Goal: Find specific page/section: Find specific page/section

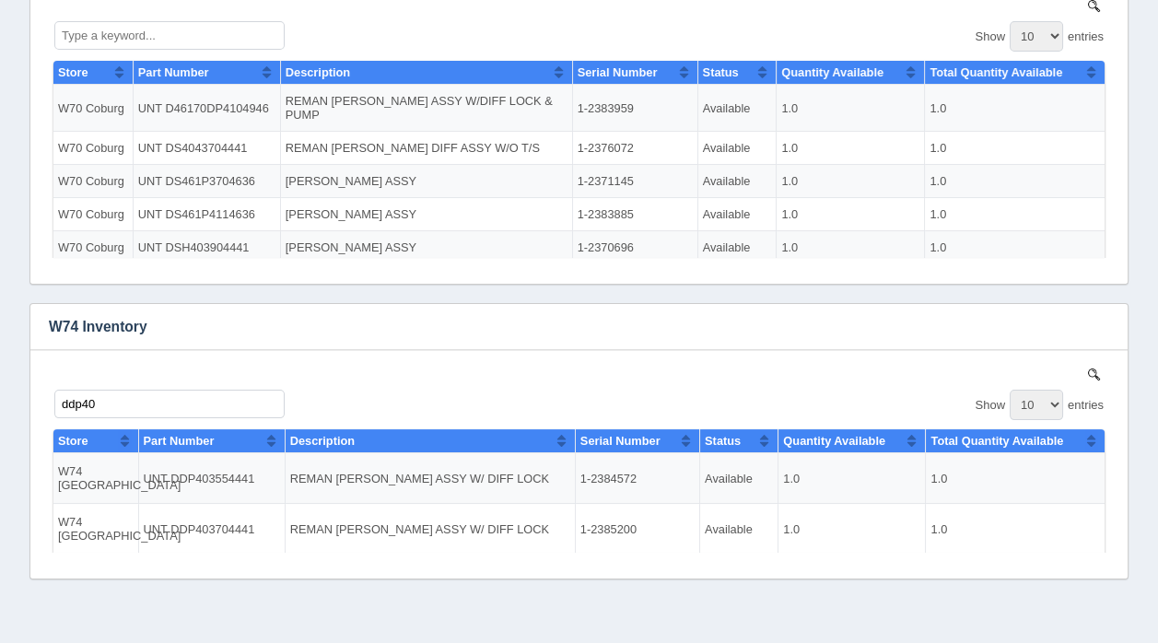
scroll to position [615, 0]
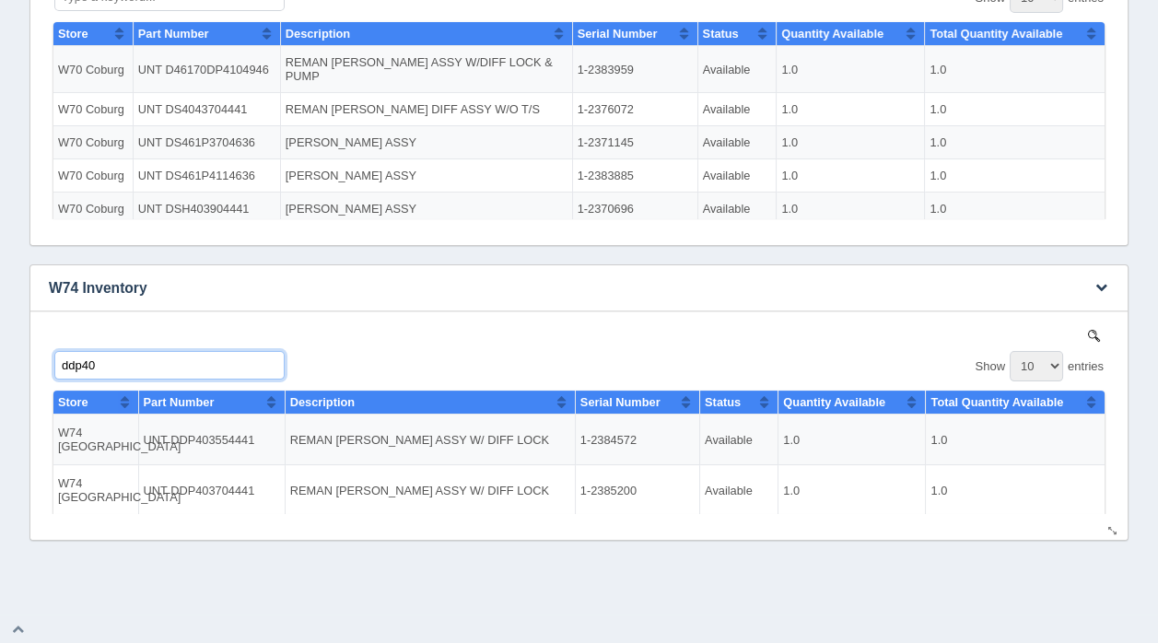
click at [113, 367] on input "ddp40" at bounding box center [169, 364] width 230 height 29
type input "d"
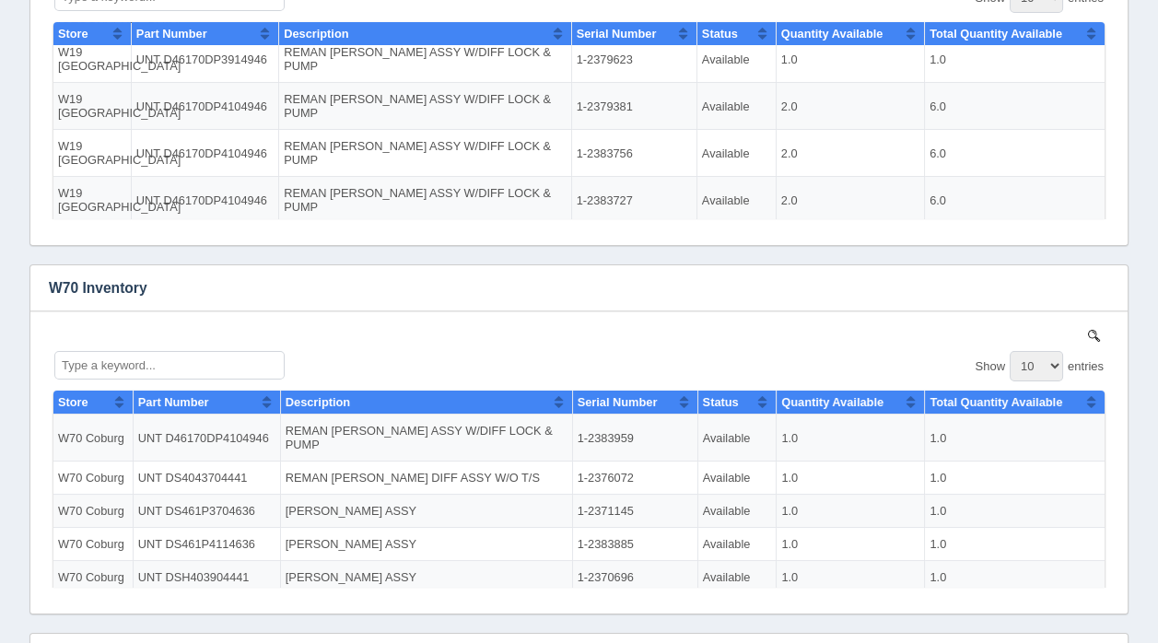
scroll to position [63, 0]
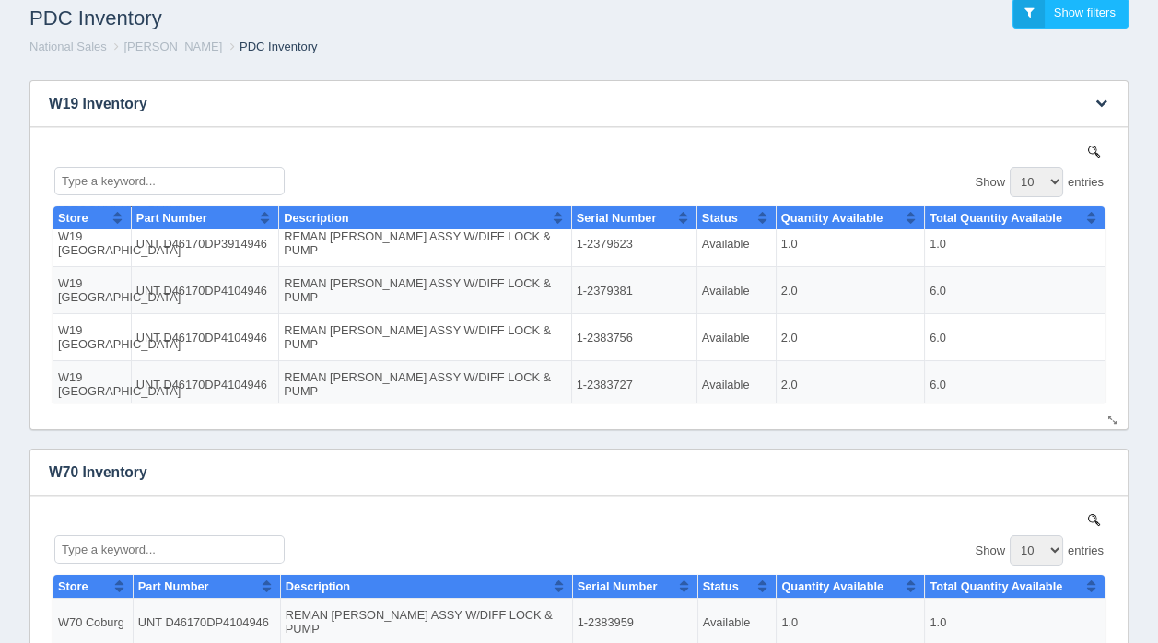
type input "rd20145l"
click at [167, 177] on input "Type a keyword..." at bounding box center [169, 180] width 230 height 29
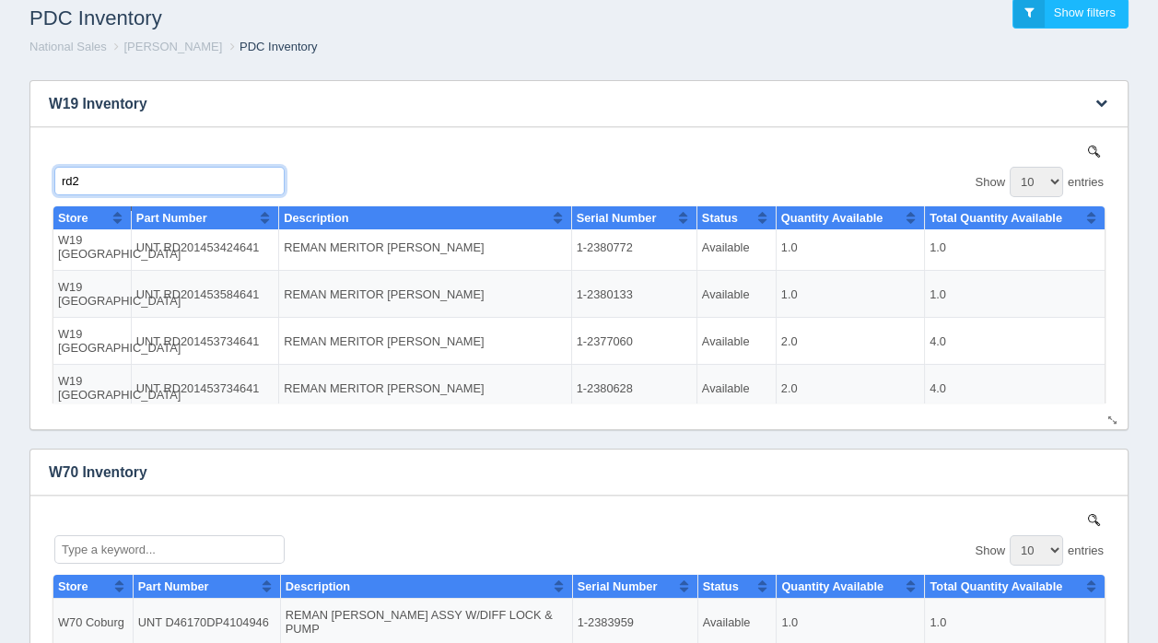
scroll to position [0, 0]
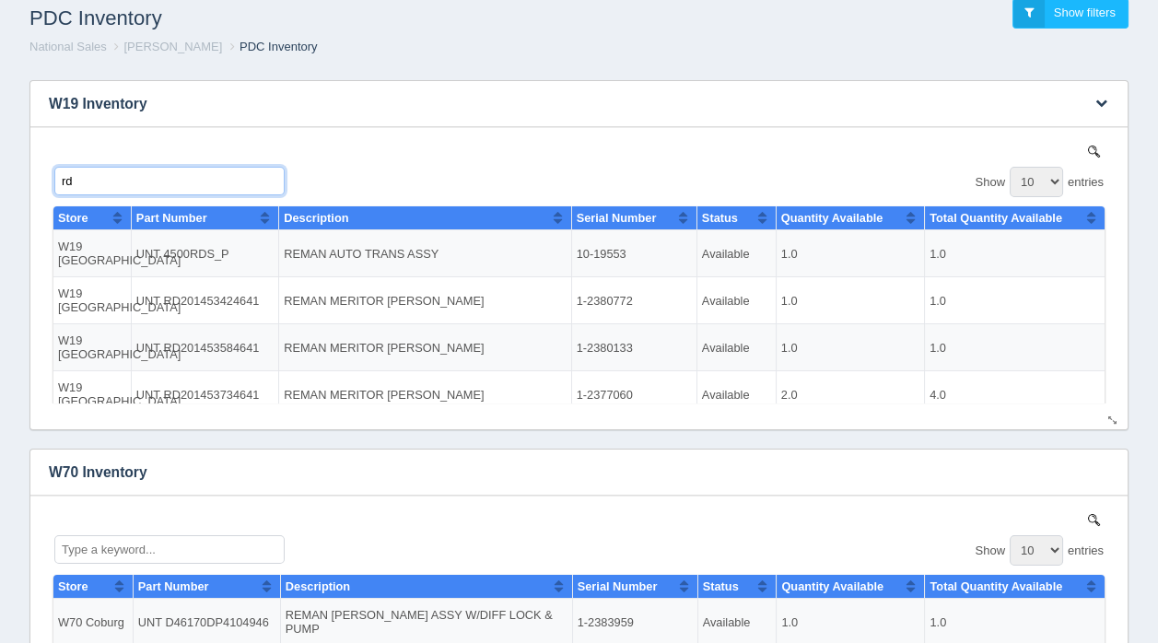
type input "r"
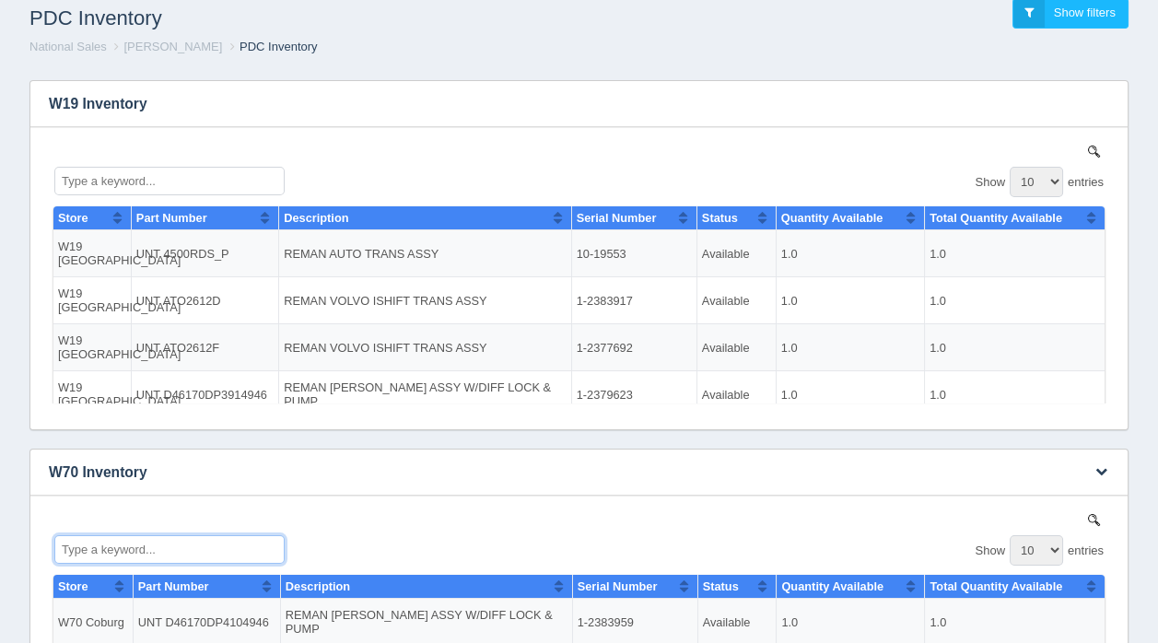
click at [193, 552] on input "Type a keyword..." at bounding box center [169, 548] width 230 height 29
type input "r"
